Goal: Information Seeking & Learning: Learn about a topic

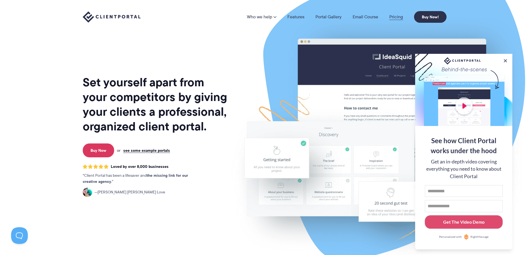
click at [397, 16] on link "Pricing" at bounding box center [397, 17] width 14 height 4
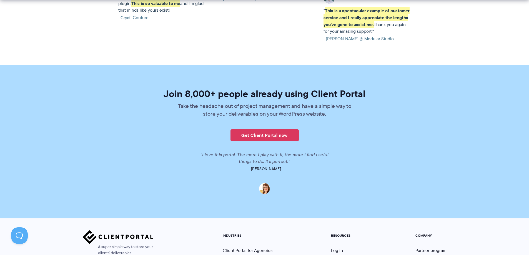
scroll to position [1360, 0]
